Goal: Task Accomplishment & Management: Manage account settings

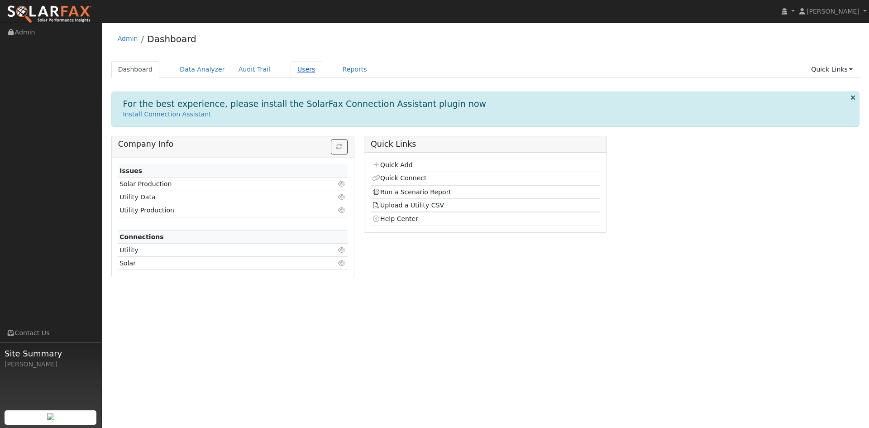
click at [322, 76] on link "Users" at bounding box center [307, 69] width 32 height 17
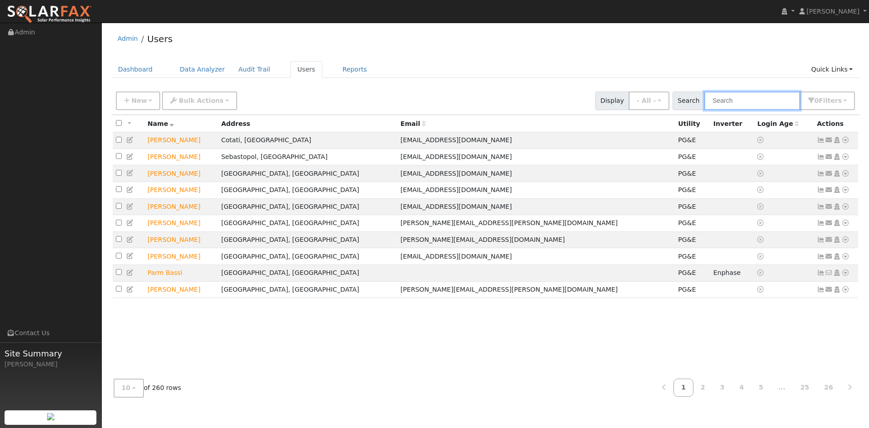
click at [710, 105] on input "text" at bounding box center [752, 100] width 96 height 19
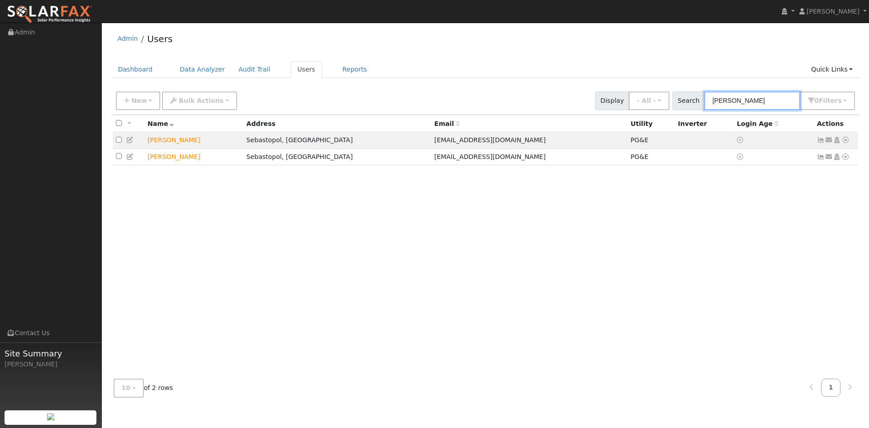
type input "[PERSON_NAME]"
click at [841, 143] on icon at bounding box center [845, 140] width 8 height 6
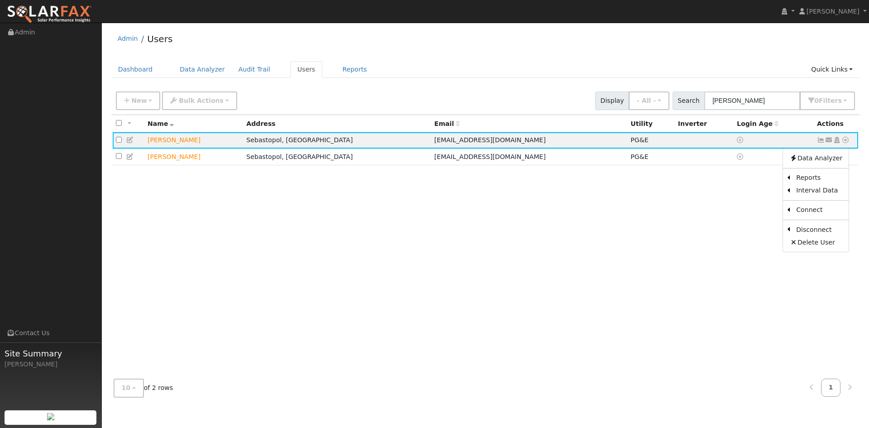
click at [632, 219] on div "All None All on page None on page Name Address Email Utility Inverter Login Age…" at bounding box center [485, 243] width 749 height 257
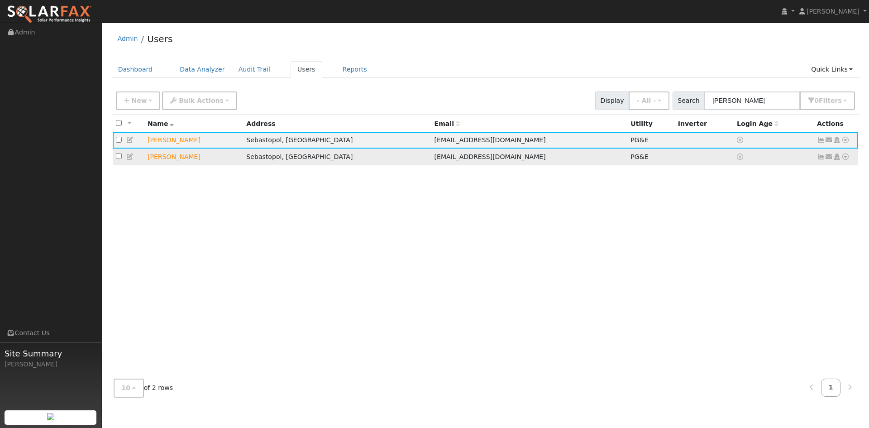
click at [842, 160] on icon at bounding box center [845, 156] width 8 height 6
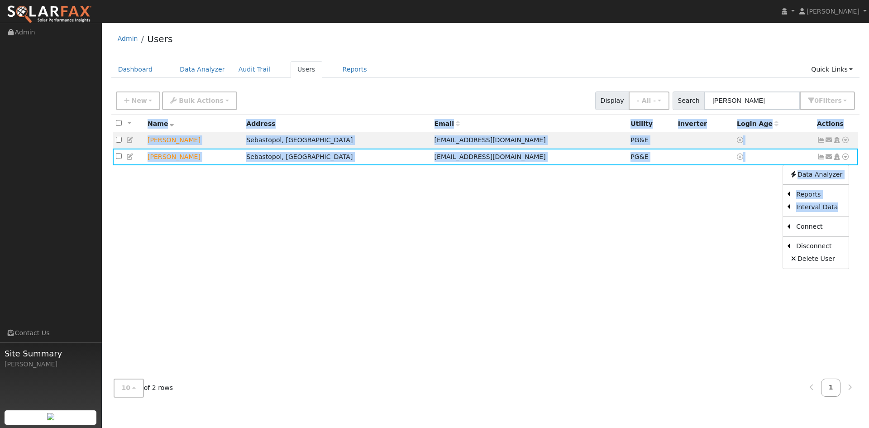
drag, startPoint x: 741, startPoint y: 255, endPoint x: 599, endPoint y: 253, distance: 141.2
click at [602, 253] on div "All None All on page None on page Name Address Email Utility Inverter Login Age…" at bounding box center [485, 243] width 749 height 257
click at [596, 251] on div "All None All on page None on page Name Address Email Utility Inverter Login Age…" at bounding box center [485, 243] width 749 height 257
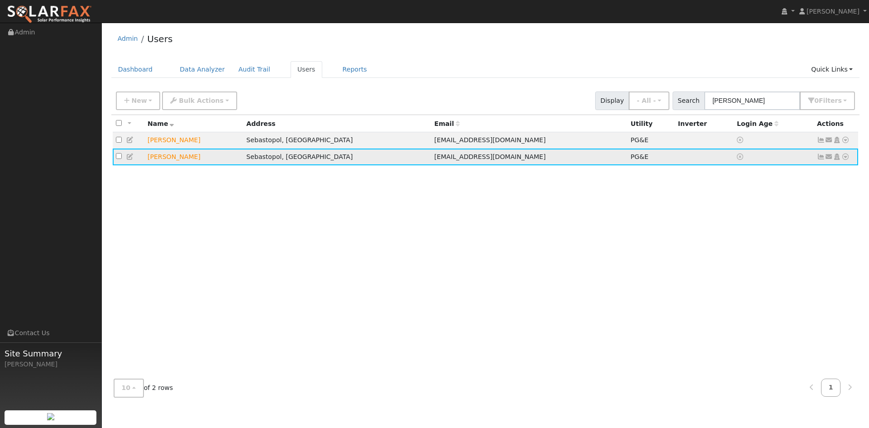
click at [435, 160] on span "[EMAIL_ADDRESS][DOMAIN_NAME]" at bounding box center [490, 156] width 111 height 7
click at [134, 160] on icon at bounding box center [130, 156] width 8 height 6
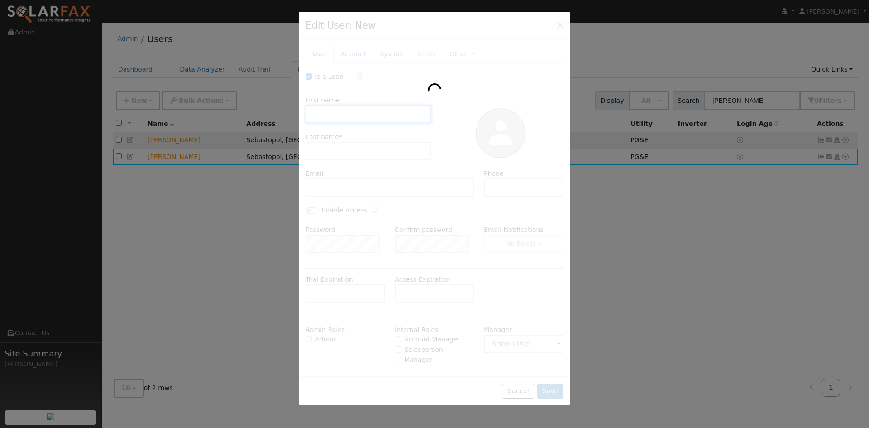
type input "[DATE]"
checkbox input "true"
type input "Don"
type input "Gong"
type input "[EMAIL_ADDRESS][DOMAIN_NAME]"
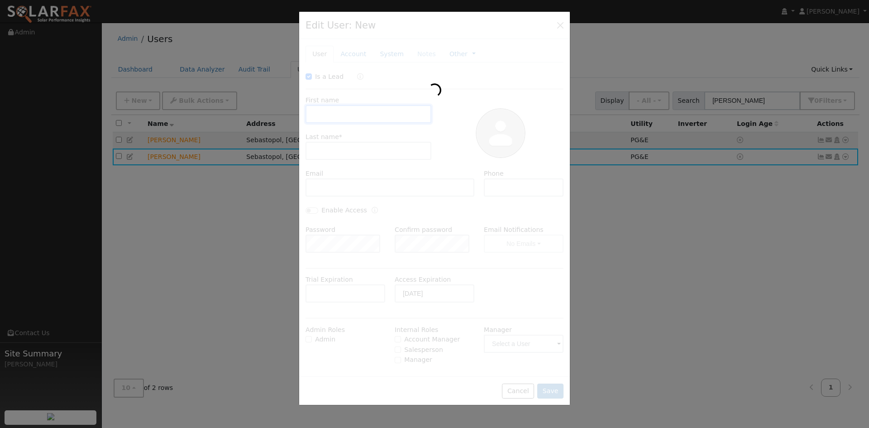
type input "[PHONE_NUMBER]"
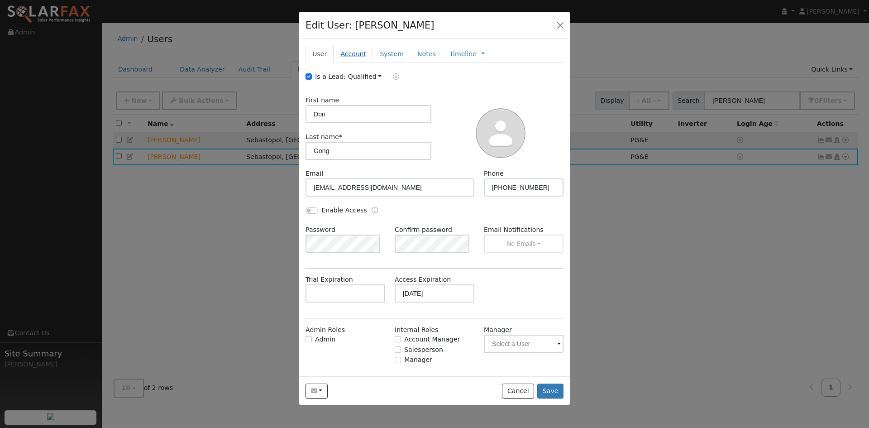
click at [362, 62] on link "Account" at bounding box center [353, 54] width 39 height 17
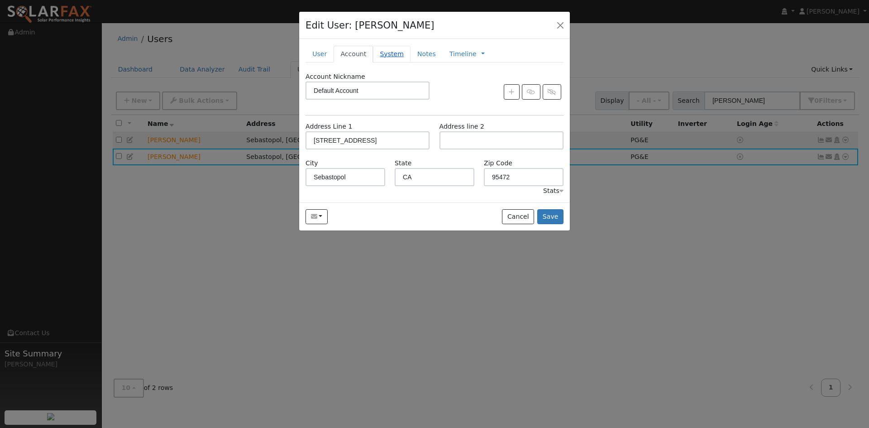
click at [411, 62] on link "System" at bounding box center [392, 54] width 38 height 17
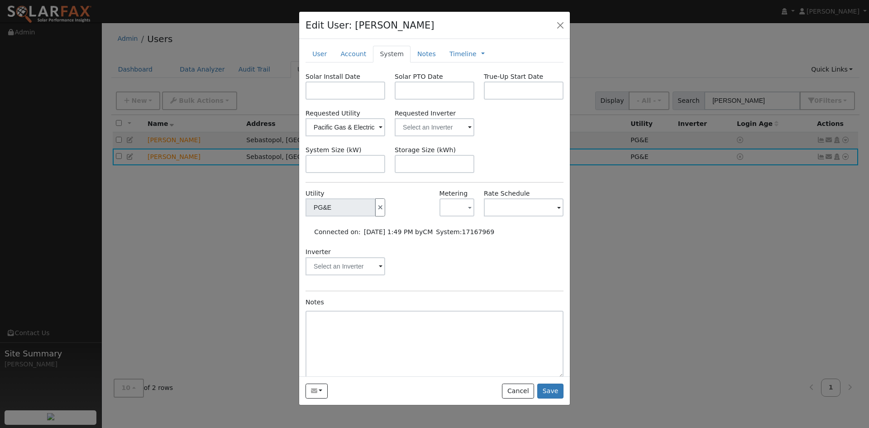
click at [441, 281] on div "Inverter" at bounding box center [435, 265] width 268 height 37
click at [516, 399] on button "Cancel" at bounding box center [518, 390] width 32 height 15
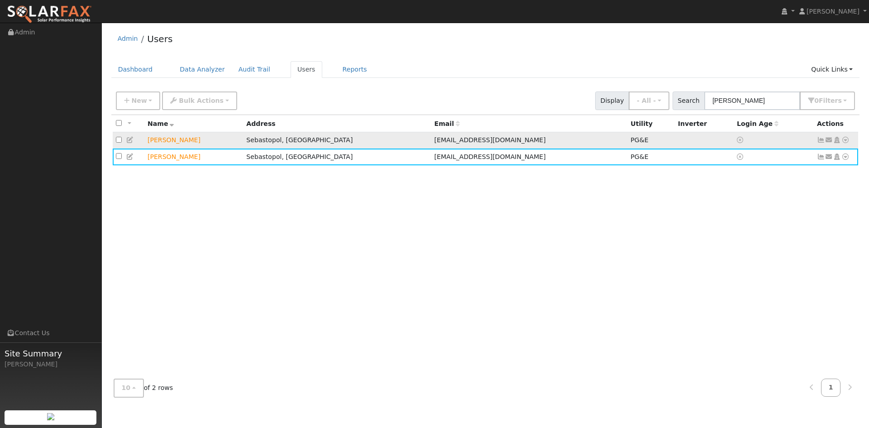
click at [133, 143] on icon at bounding box center [130, 140] width 8 height 6
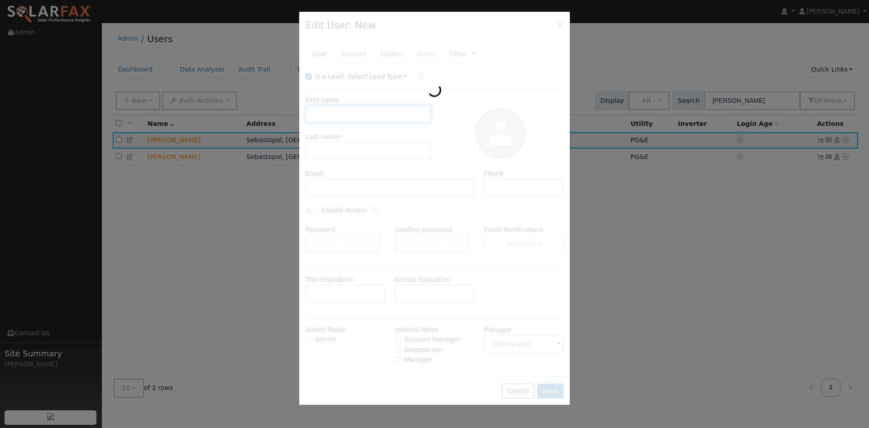
type input "Don"
type input "Gong"
type input "[EMAIL_ADDRESS][DOMAIN_NAME]"
type input "[PHONE_NUMBER]"
type input "Pacific Gas & Electric"
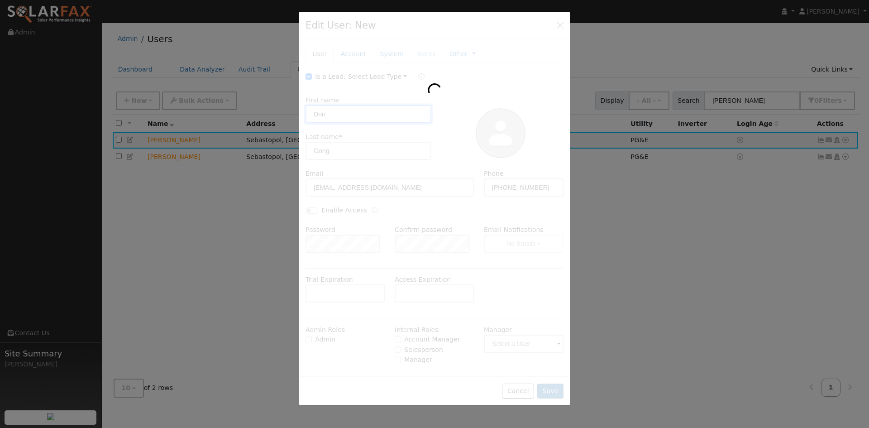
type input "PG&E"
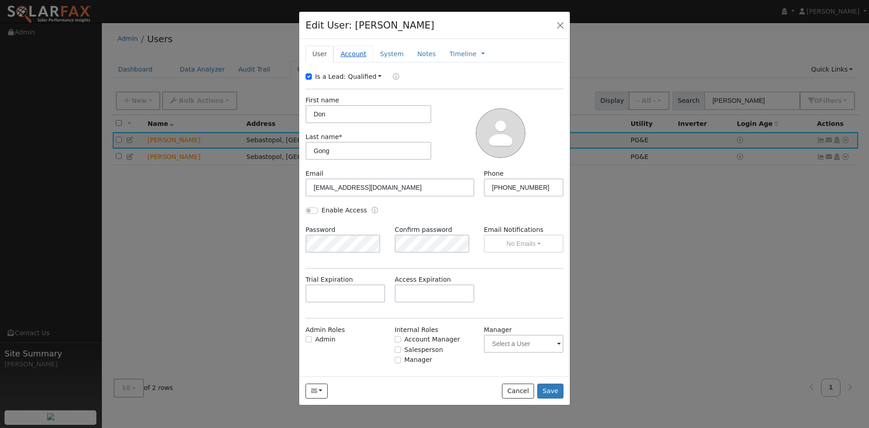
click at [367, 62] on link "Account" at bounding box center [353, 54] width 39 height 17
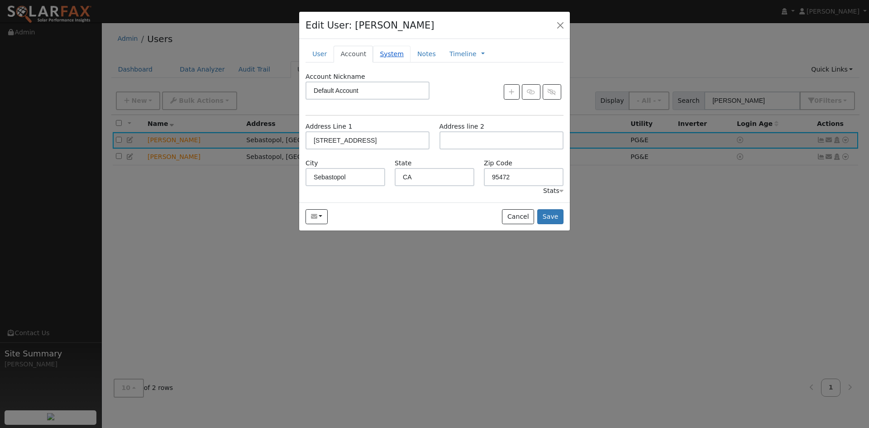
click at [408, 62] on link "System" at bounding box center [392, 54] width 38 height 17
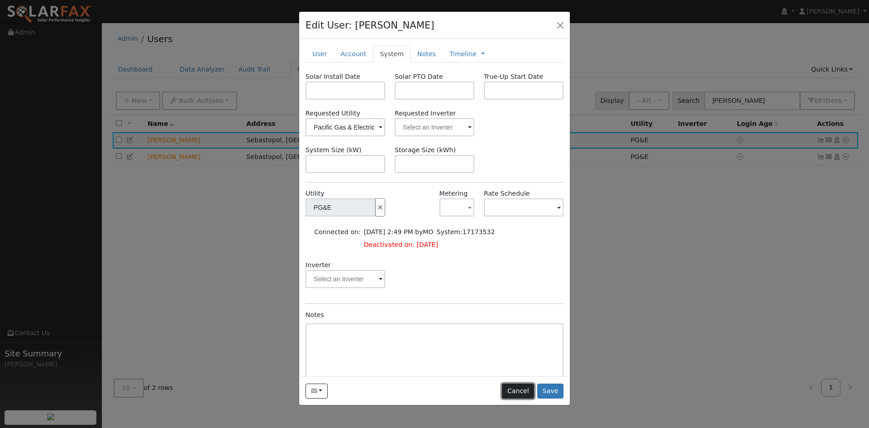
click at [506, 399] on button "Cancel" at bounding box center [518, 390] width 32 height 15
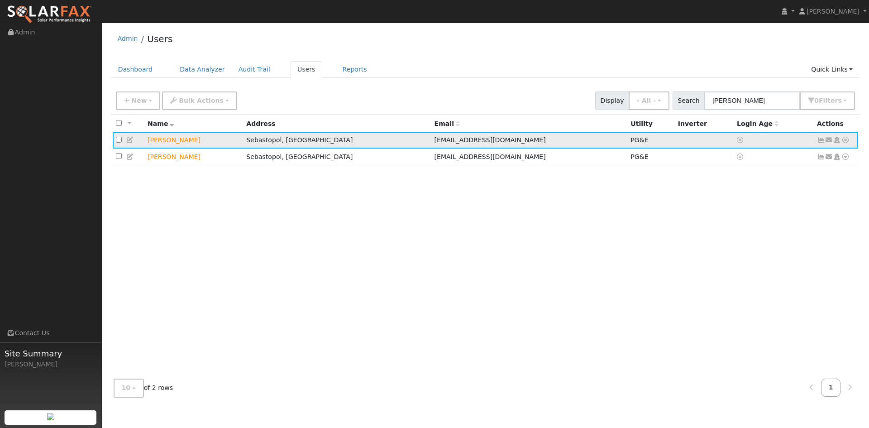
click at [841, 143] on icon at bounding box center [845, 140] width 8 height 6
click at [804, 248] on link "Delete User" at bounding box center [816, 242] width 66 height 13
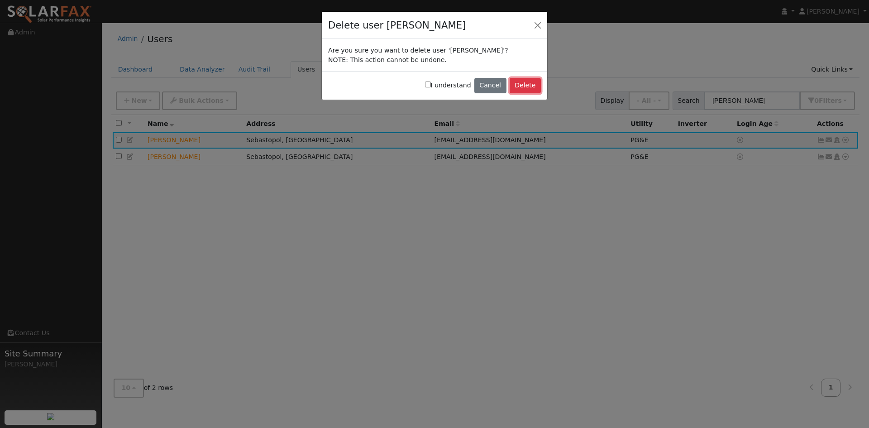
click at [513, 93] on button "Delete" at bounding box center [525, 85] width 31 height 15
click at [425, 87] on input "I understand" at bounding box center [428, 84] width 6 height 6
checkbox input "true"
click at [513, 93] on button "Delete" at bounding box center [525, 85] width 31 height 15
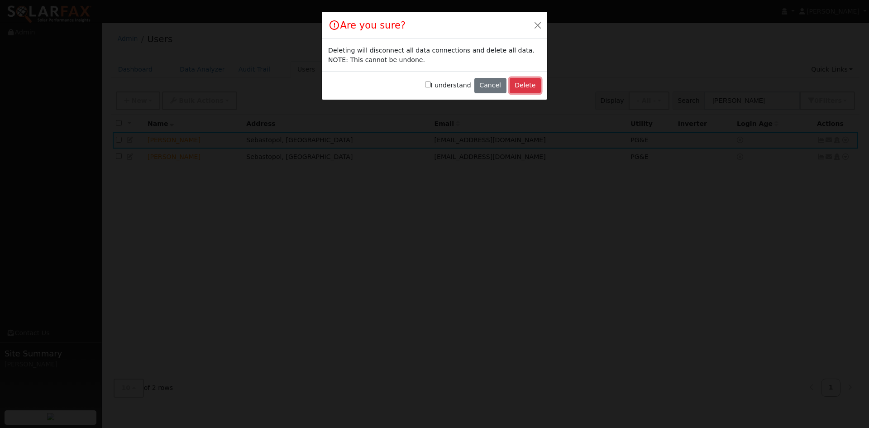
click at [521, 93] on button "Delete" at bounding box center [525, 85] width 31 height 15
click at [410, 115] on div at bounding box center [409, 113] width 6 height 3
click at [425, 90] on label "I understand" at bounding box center [448, 86] width 46 height 10
click at [425, 87] on input "I understand" at bounding box center [428, 84] width 6 height 6
checkbox input "true"
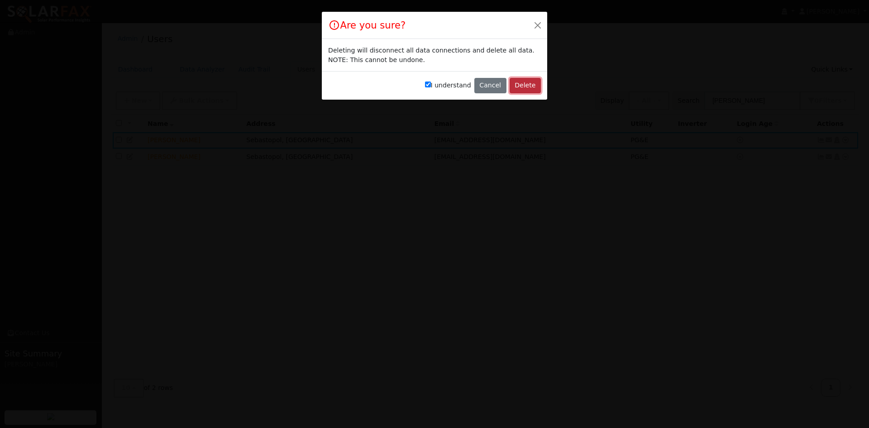
click at [517, 93] on button "Delete" at bounding box center [525, 85] width 31 height 15
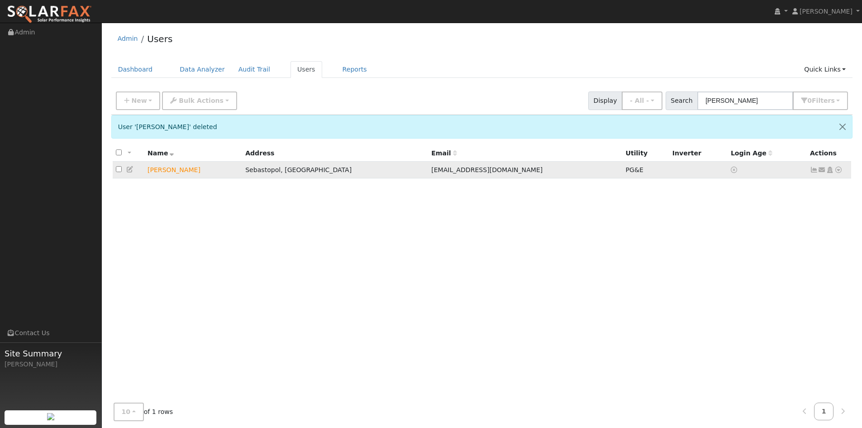
click at [835, 173] on icon at bounding box center [839, 170] width 8 height 6
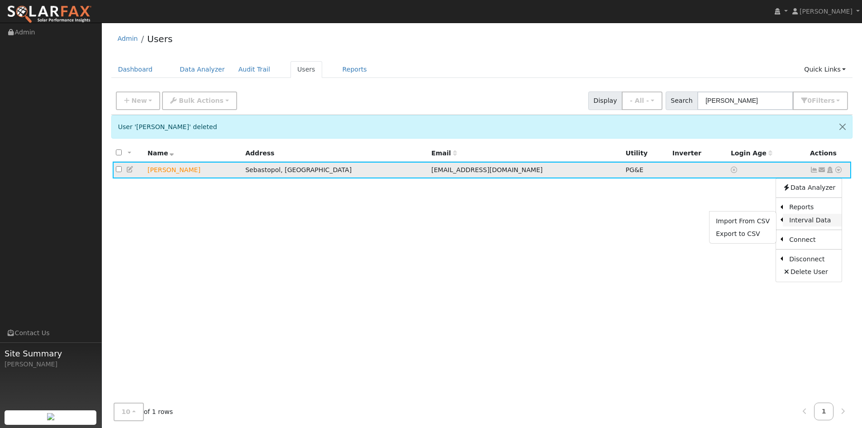
click at [805, 226] on link "Interval Data" at bounding box center [812, 220] width 59 height 13
click at [835, 173] on icon at bounding box center [839, 170] width 8 height 6
click at [718, 240] on link "Export to CSV" at bounding box center [743, 233] width 67 height 13
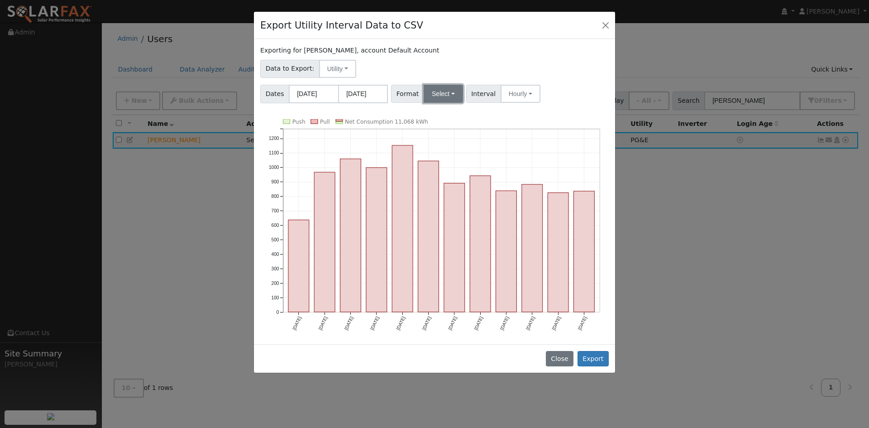
click at [460, 103] on button "Select" at bounding box center [443, 94] width 39 height 18
click at [478, 216] on link "Solargraf" at bounding box center [461, 209] width 65 height 13
click at [588, 366] on button "Export" at bounding box center [593, 358] width 31 height 15
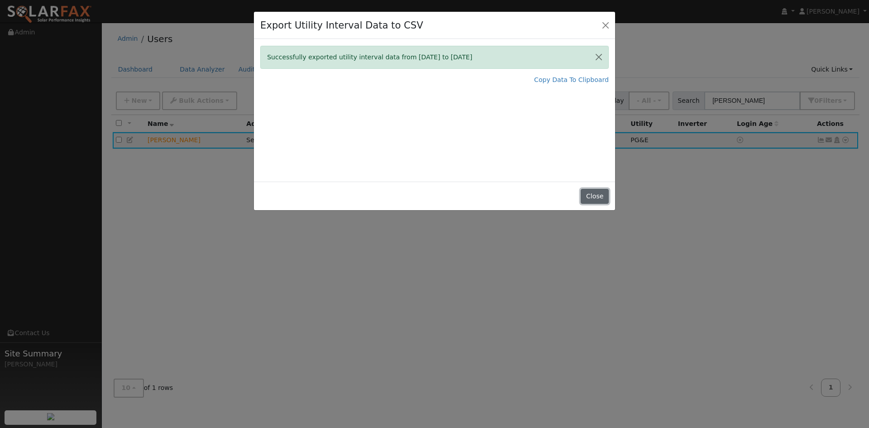
click at [595, 204] on button "Close" at bounding box center [595, 196] width 28 height 15
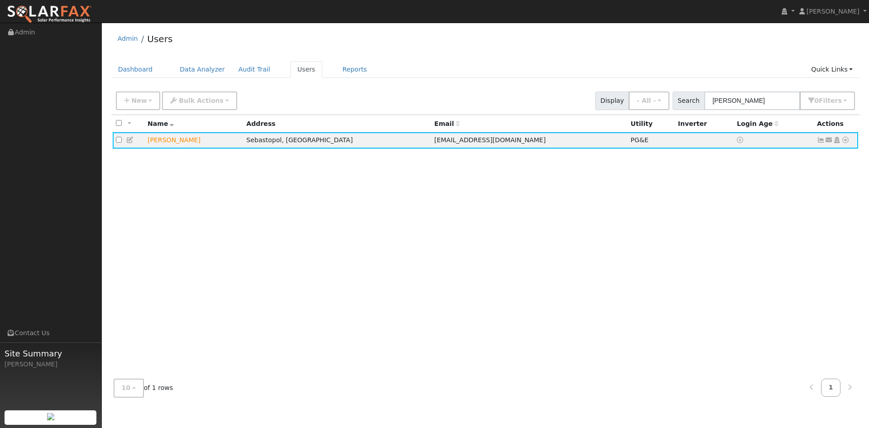
click at [554, 237] on div "All None All on page None on page Name Address Email Utility Inverter Login Age…" at bounding box center [485, 243] width 749 height 257
click at [841, 143] on icon at bounding box center [845, 140] width 8 height 6
click at [608, 227] on div "All None All on page None on page Name Address Email Utility Inverter Login Age…" at bounding box center [485, 243] width 749 height 257
click at [841, 143] on icon at bounding box center [845, 140] width 8 height 6
click at [733, 210] on link "Export to CSV" at bounding box center [750, 204] width 67 height 13
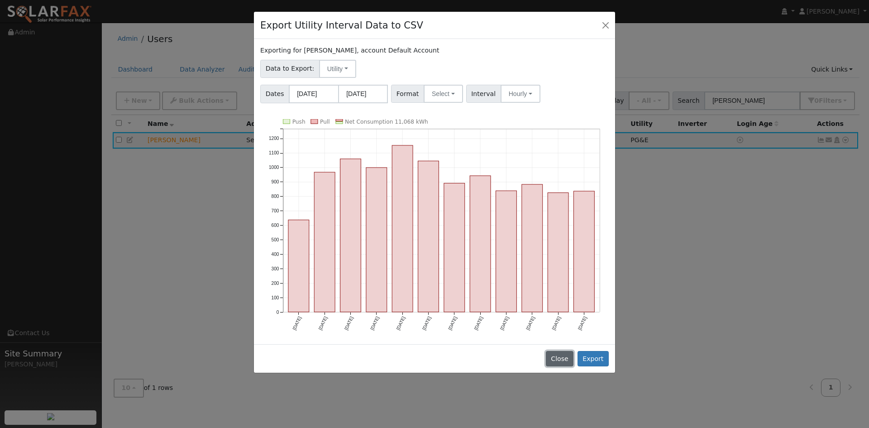
click at [553, 366] on button "Close" at bounding box center [560, 358] width 28 height 15
